Goal: Check status: Check status

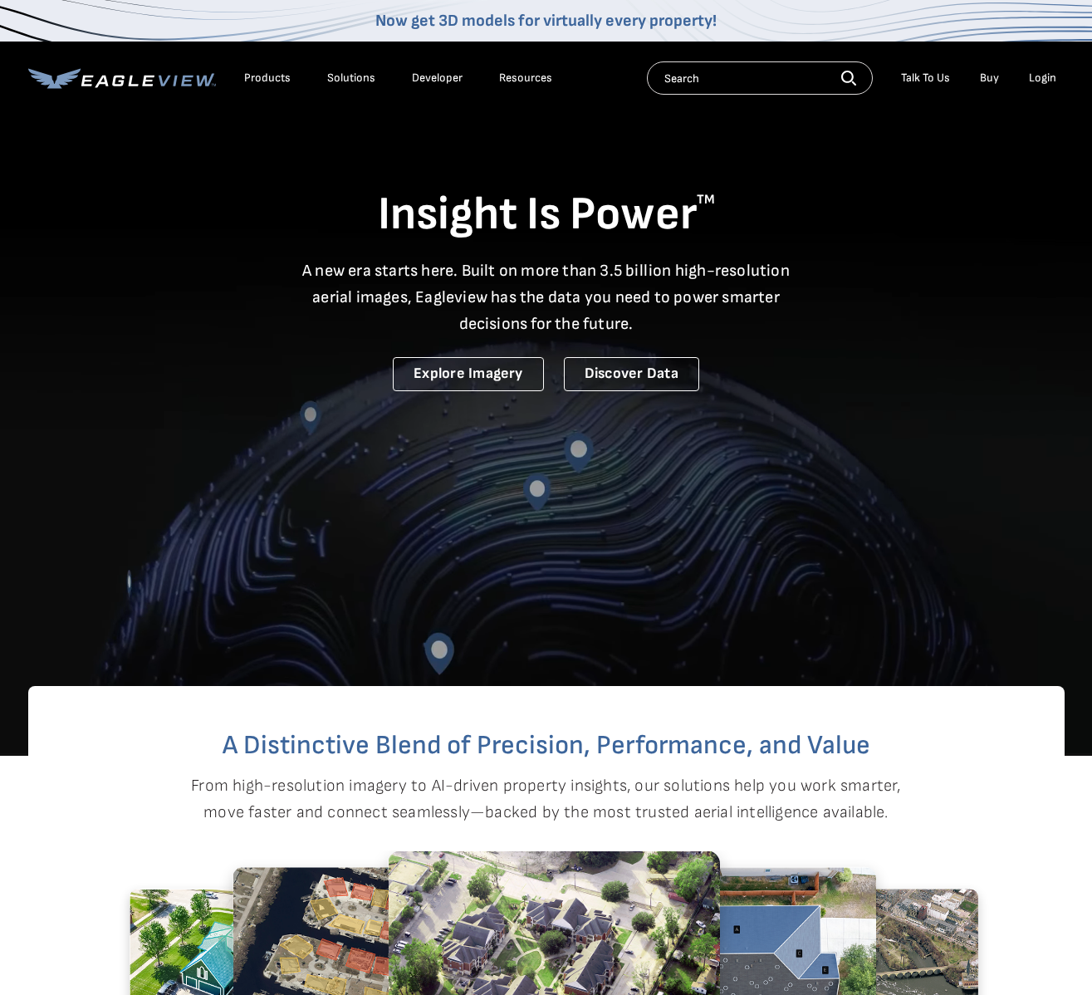
click at [1048, 75] on div "Login" at bounding box center [1042, 78] width 27 height 15
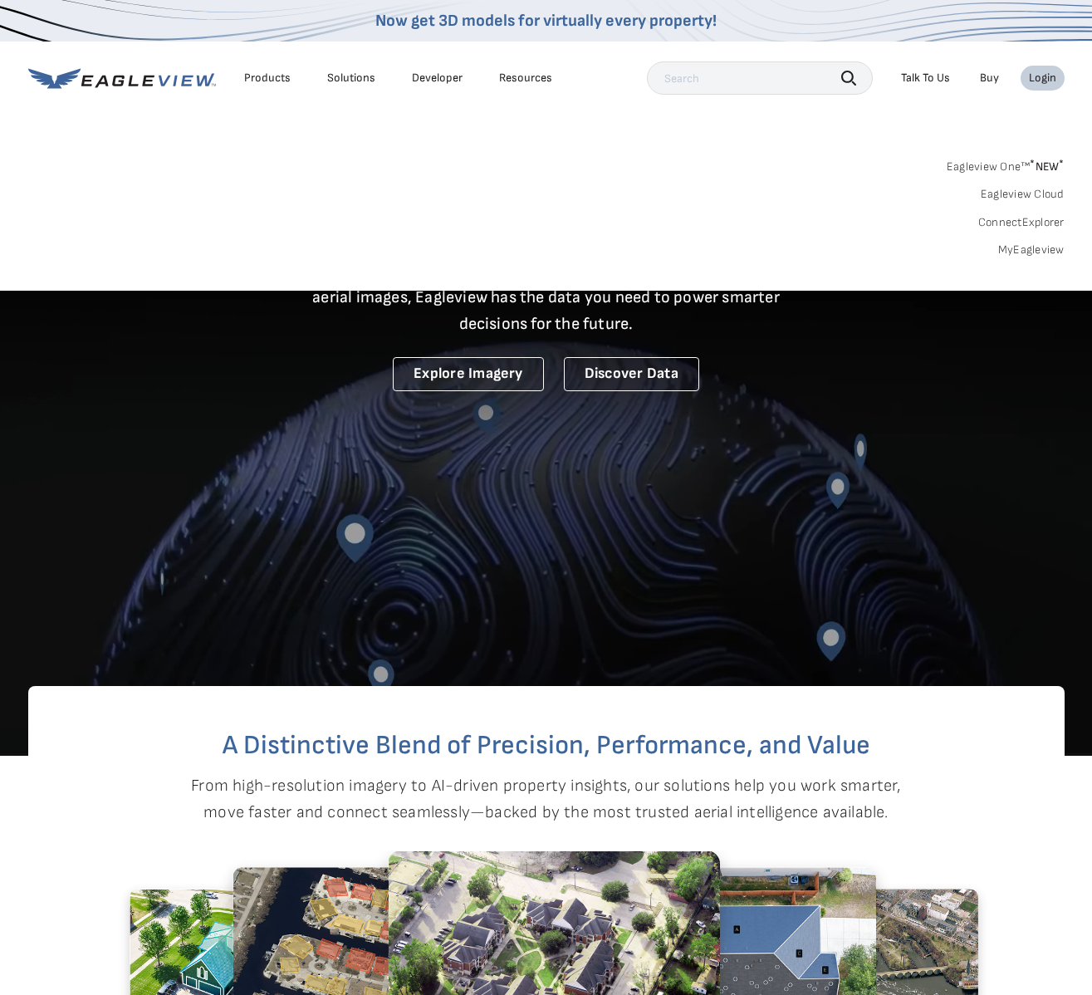
click at [1032, 247] on link "MyEagleview" at bounding box center [1032, 250] width 66 height 15
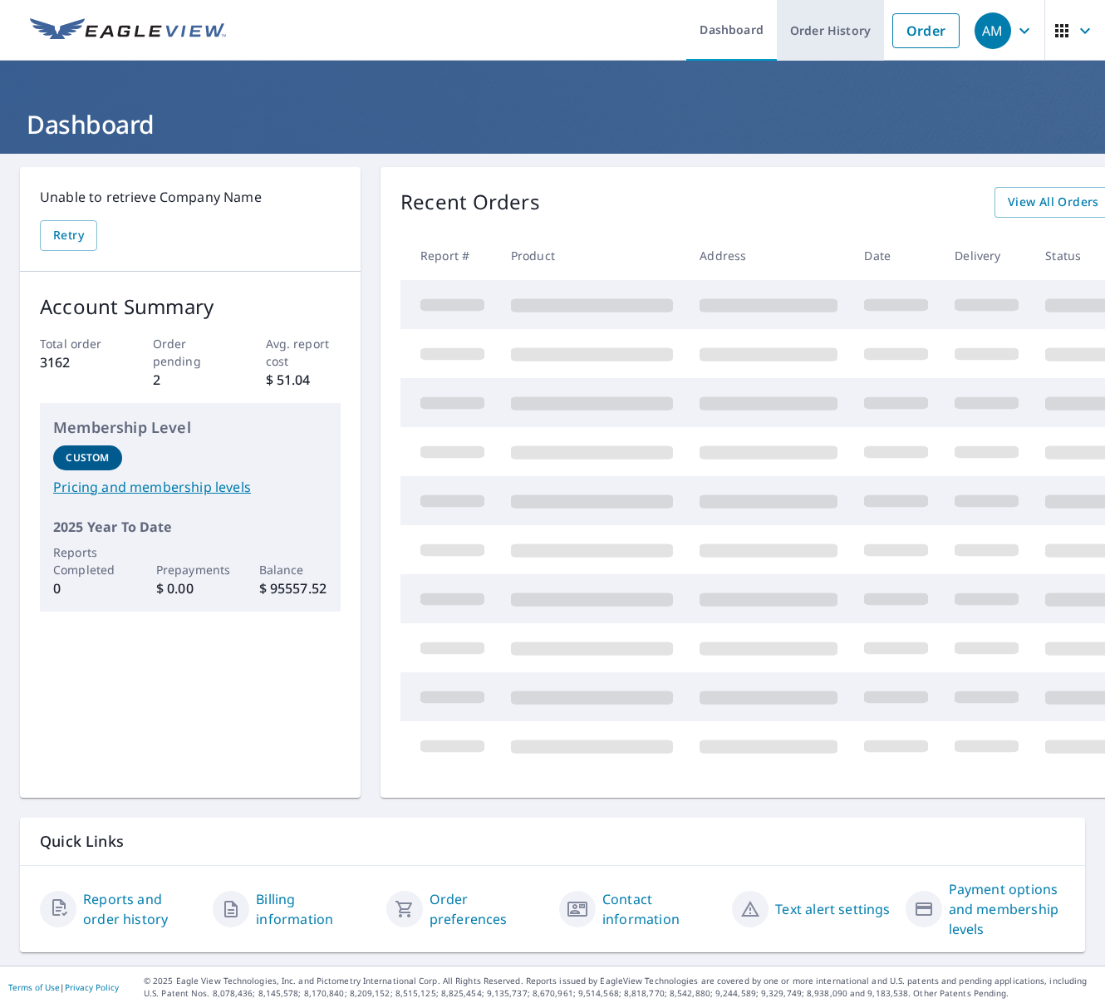
click at [827, 30] on link "Order History" at bounding box center [830, 30] width 107 height 61
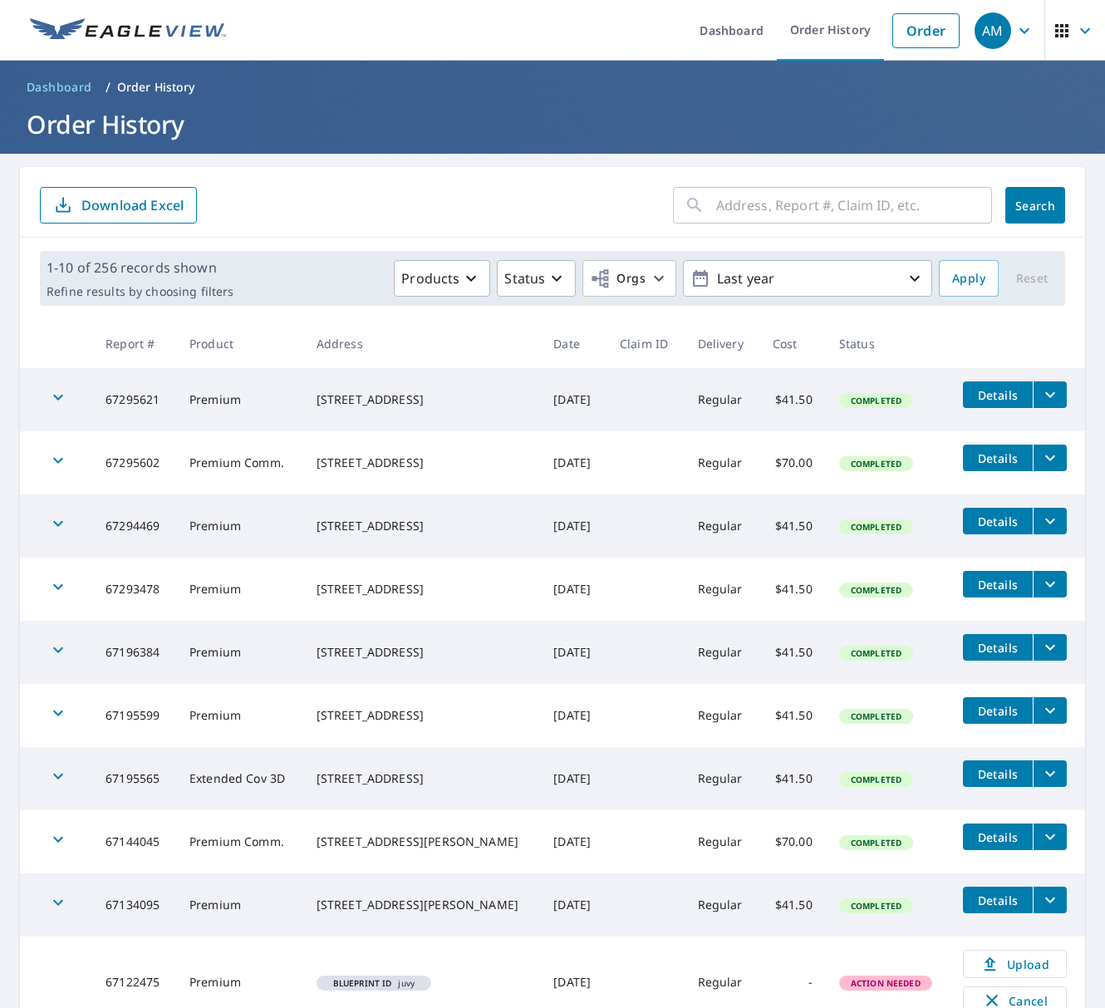
click at [547, 198] on form "​ Search Download Excel" at bounding box center [552, 205] width 1025 height 37
drag, startPoint x: 105, startPoint y: 397, endPoint x: 427, endPoint y: 414, distance: 322.7
click at [427, 414] on tr "67295621 Premium [STREET_ADDRESS] [DATE] Regular $41.50 Completed Details" at bounding box center [552, 399] width 1065 height 63
copy tr "67295621 Premium [STREET_ADDRESS]"
click at [588, 193] on form "​ Search Download Excel" at bounding box center [552, 205] width 1025 height 37
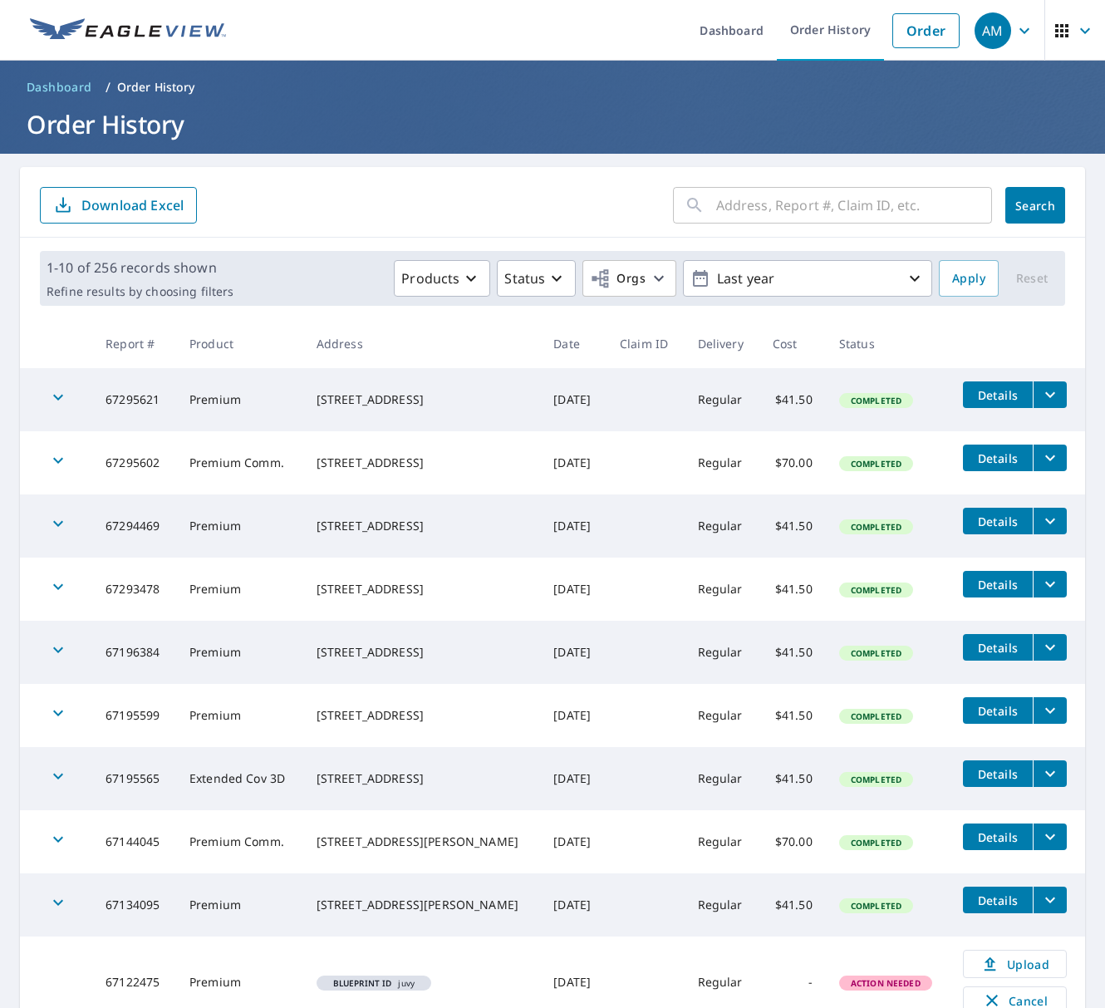
drag, startPoint x: 106, startPoint y: 461, endPoint x: 432, endPoint y: 474, distance: 325.9
click at [432, 474] on tr "67295602 Premium Comm. [STREET_ADDRESS] [DATE] Regular $70.00 Completed Details" at bounding box center [552, 462] width 1065 height 63
copy tr "67295602 Premium Comm. [STREET_ADDRESS]"
click at [604, 38] on ul "Dashboard Order History Order" at bounding box center [602, 30] width 732 height 61
